Goal: Navigation & Orientation: Find specific page/section

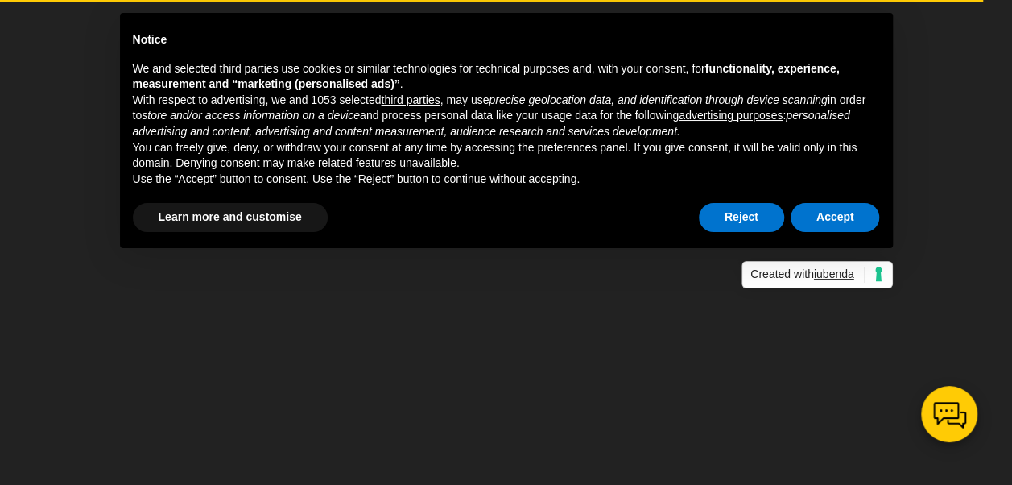
scroll to position [209, 0]
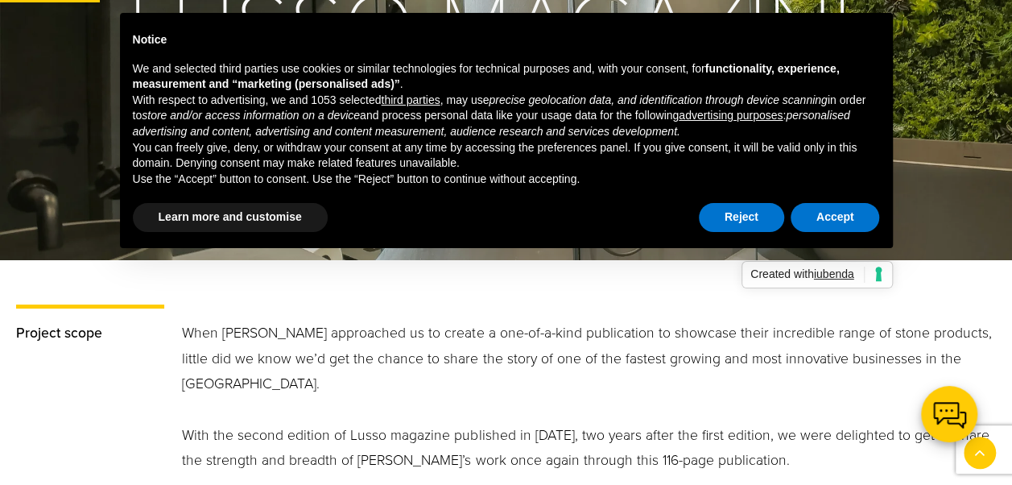
click at [855, 202] on div "Reject Accept" at bounding box center [789, 217] width 181 height 35
click at [854, 208] on button "Accept" at bounding box center [835, 217] width 89 height 29
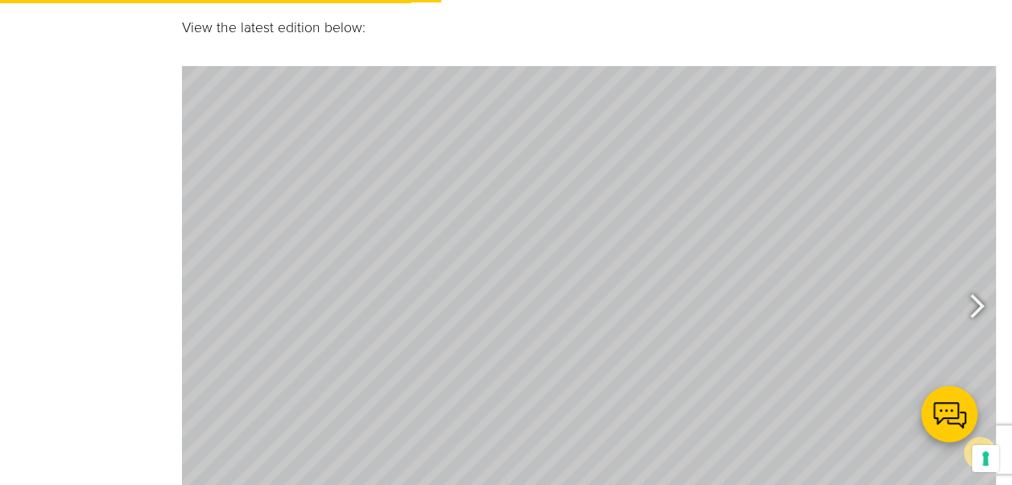
scroll to position [923, 0]
type input "9"
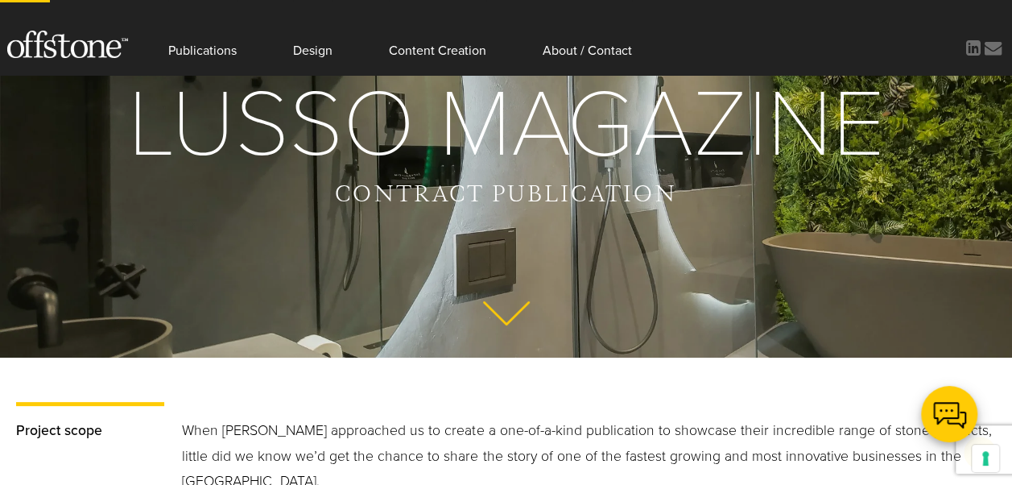
scroll to position [113, 0]
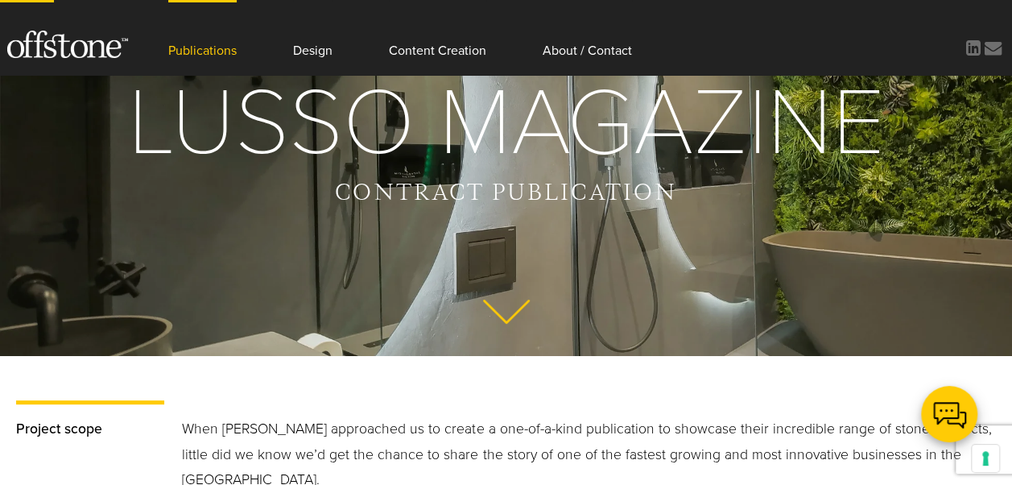
click at [211, 49] on link "Publications" at bounding box center [202, 37] width 68 height 75
